Goal: Transaction & Acquisition: Purchase product/service

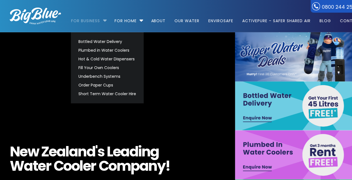
click at [94, 21] on link "For Business" at bounding box center [87, 18] width 33 height 36
click at [99, 40] on link "Bottled Water Delivery" at bounding box center [107, 41] width 63 height 9
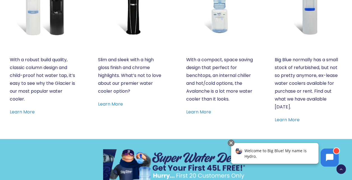
scroll to position [321, 0]
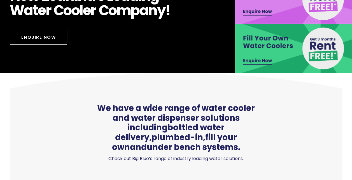
scroll to position [156, 0]
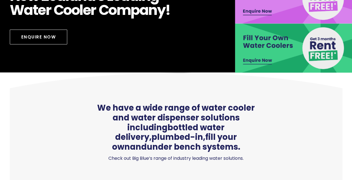
drag, startPoint x: 263, startPoint y: 61, endPoint x: 255, endPoint y: 62, distance: 8.2
click at [255, 62] on img at bounding box center [294, 48] width 118 height 49
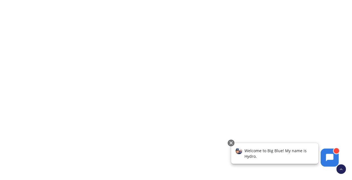
scroll to position [277, 0]
